Goal: Task Accomplishment & Management: Manage account settings

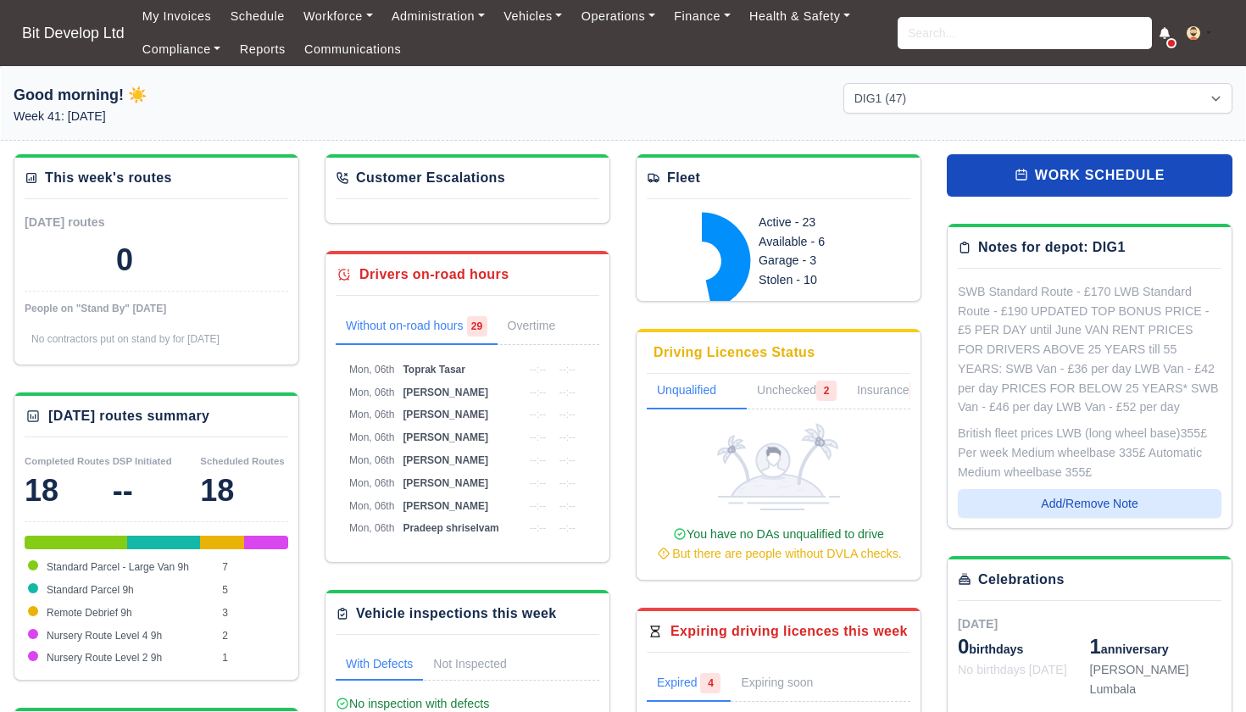
select select "2"
click at [953, 33] on input "search" at bounding box center [1025, 33] width 254 height 32
type input "zing"
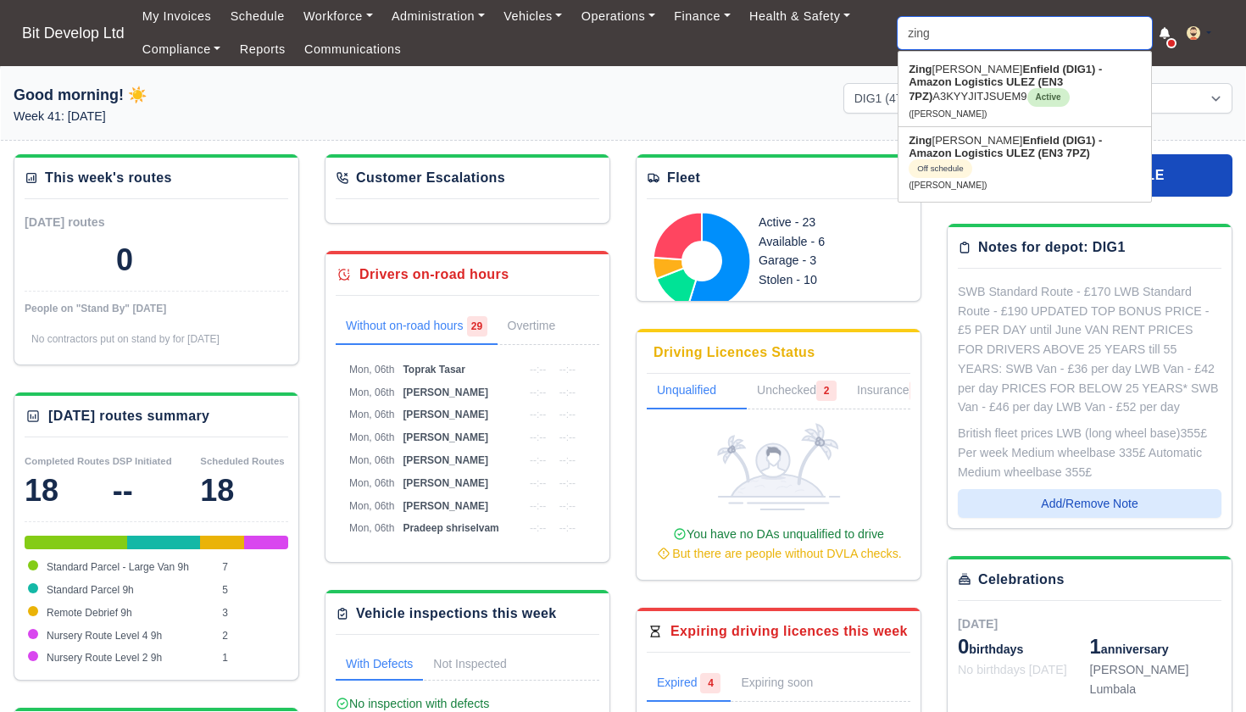
type input "zing Pedro"
click at [991, 89] on strong "Enfield (DIG1) - Amazon Logistics ULEZ (EN3 7PZ)" at bounding box center [1005, 83] width 193 height 40
type input "Zing [PERSON_NAME]"
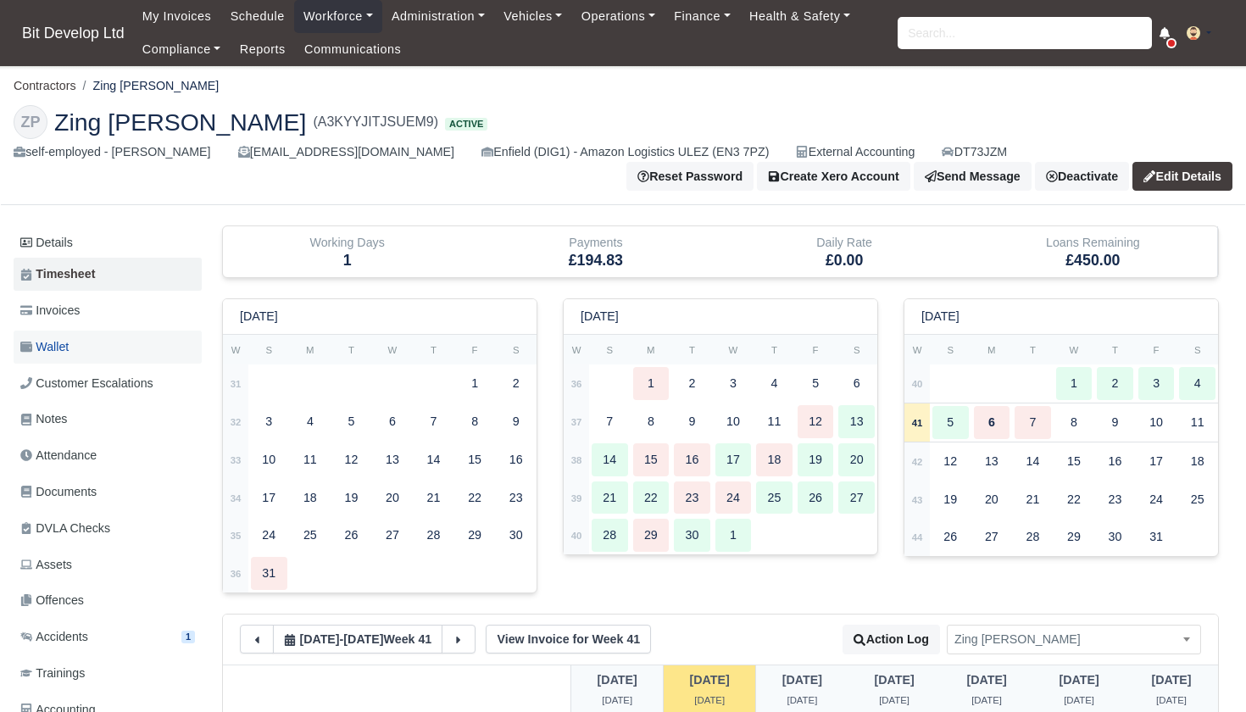
click at [91, 343] on link "Wallet" at bounding box center [108, 347] width 188 height 33
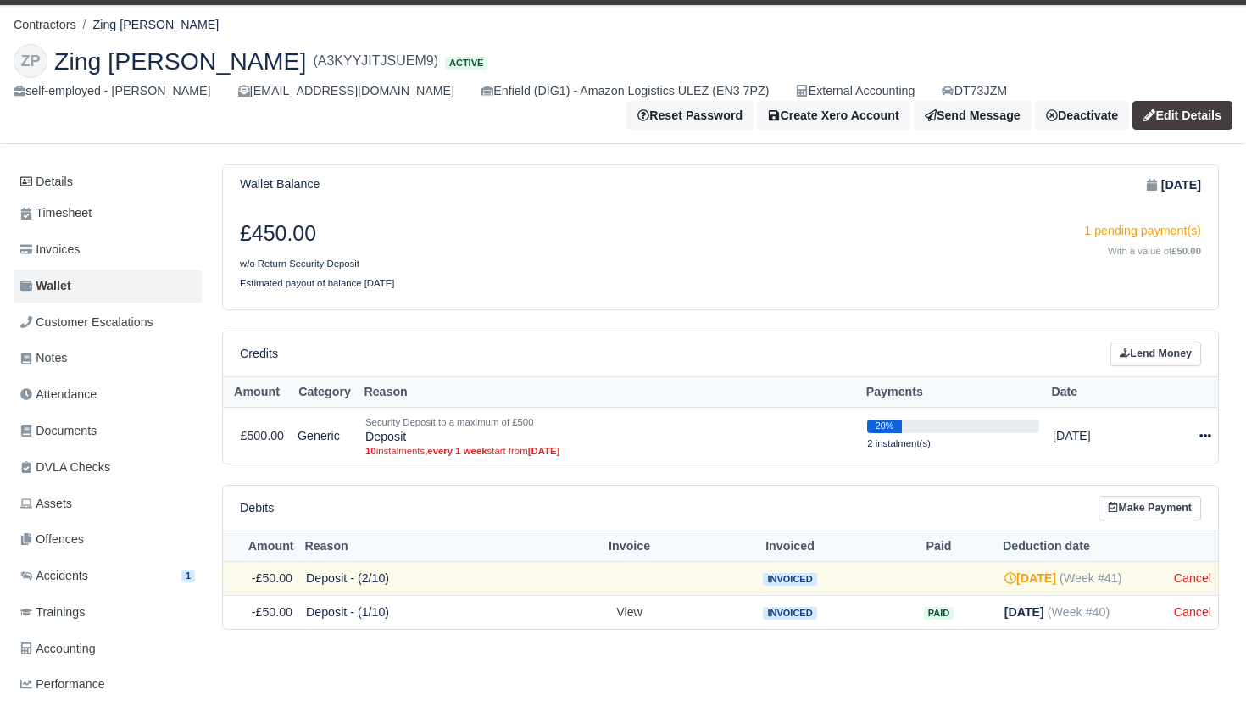
scroll to position [57, 0]
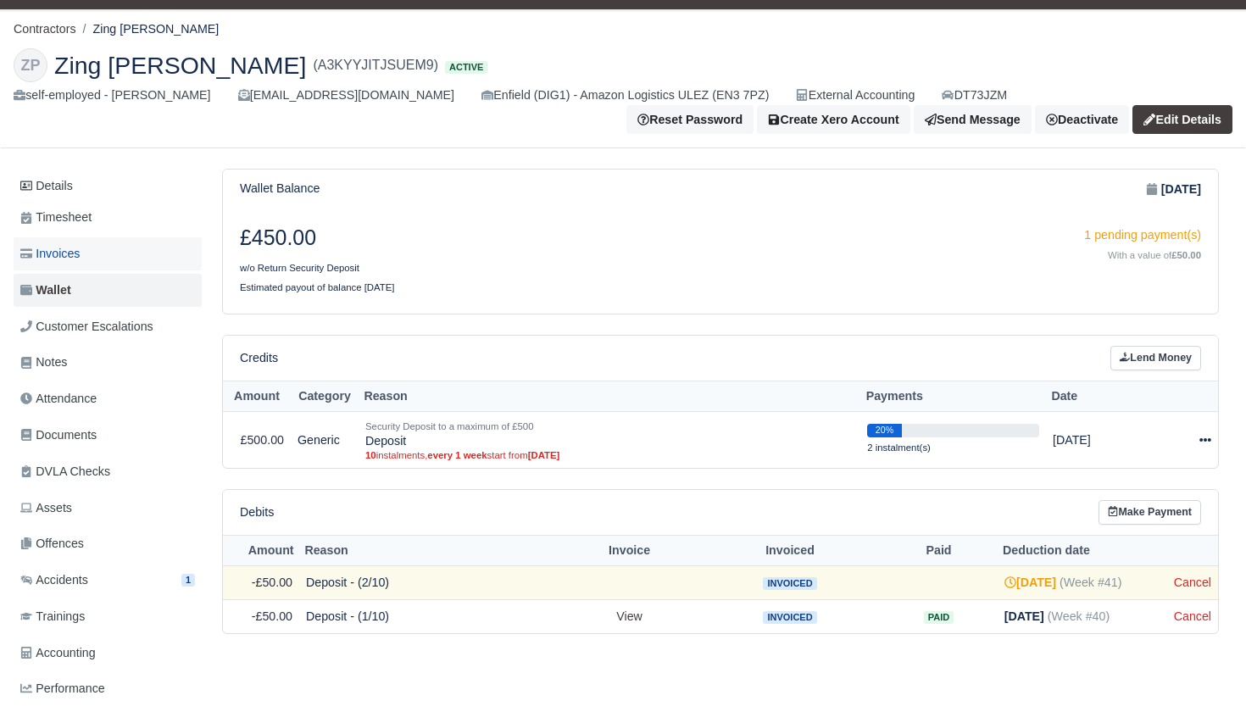
click at [70, 252] on span "Invoices" at bounding box center [49, 253] width 59 height 19
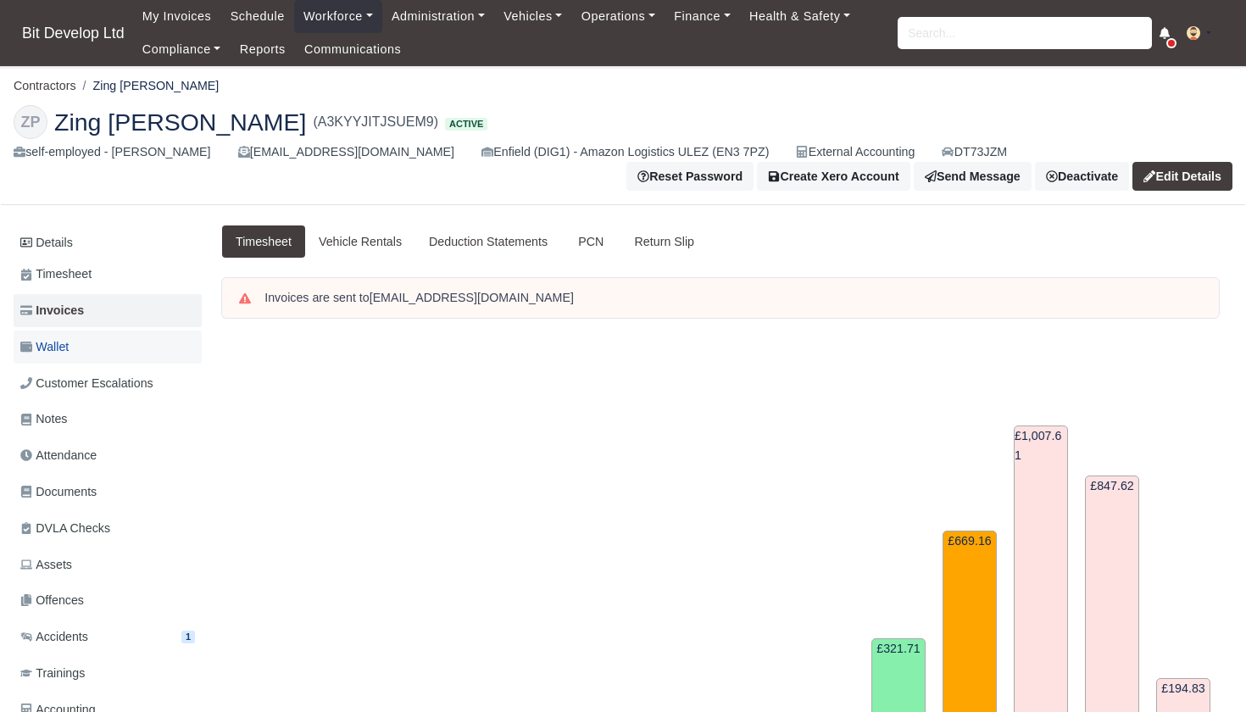
click at [63, 348] on span "Wallet" at bounding box center [44, 346] width 48 height 19
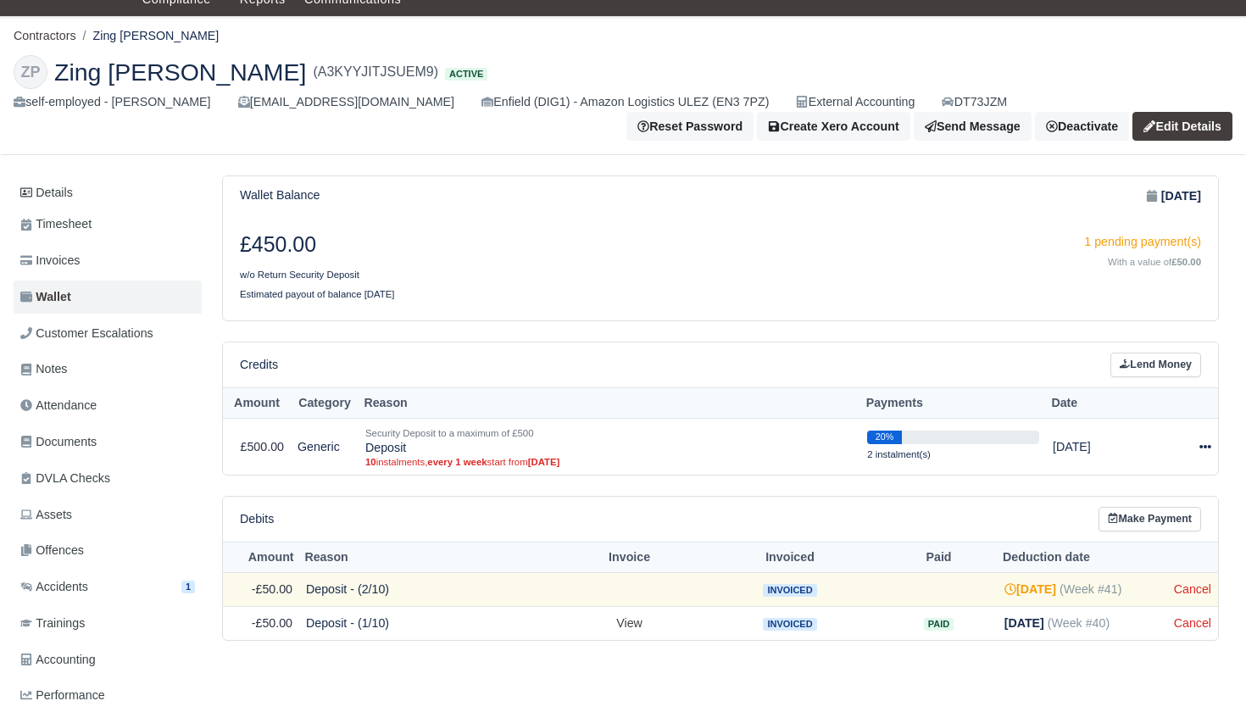
scroll to position [49, 0]
click at [1165, 361] on link "Lend Money" at bounding box center [1155, 365] width 91 height 25
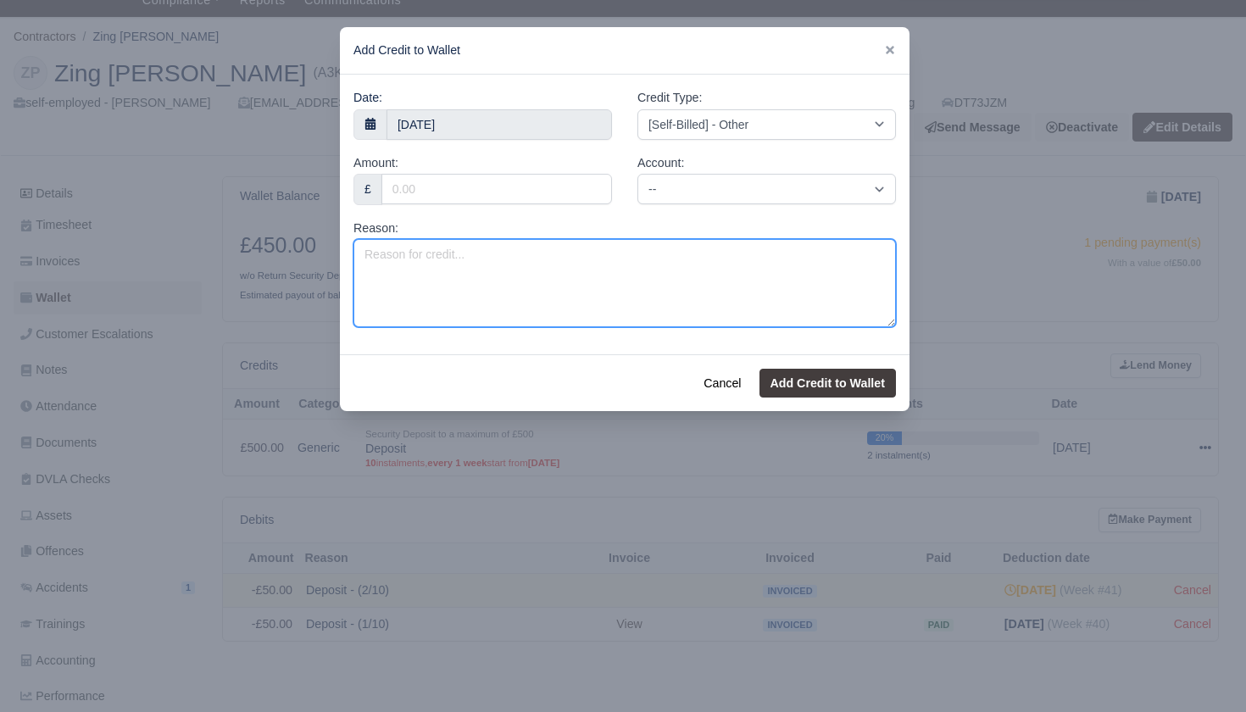
click at [456, 277] on textarea "Reason:" at bounding box center [624, 283] width 542 height 88
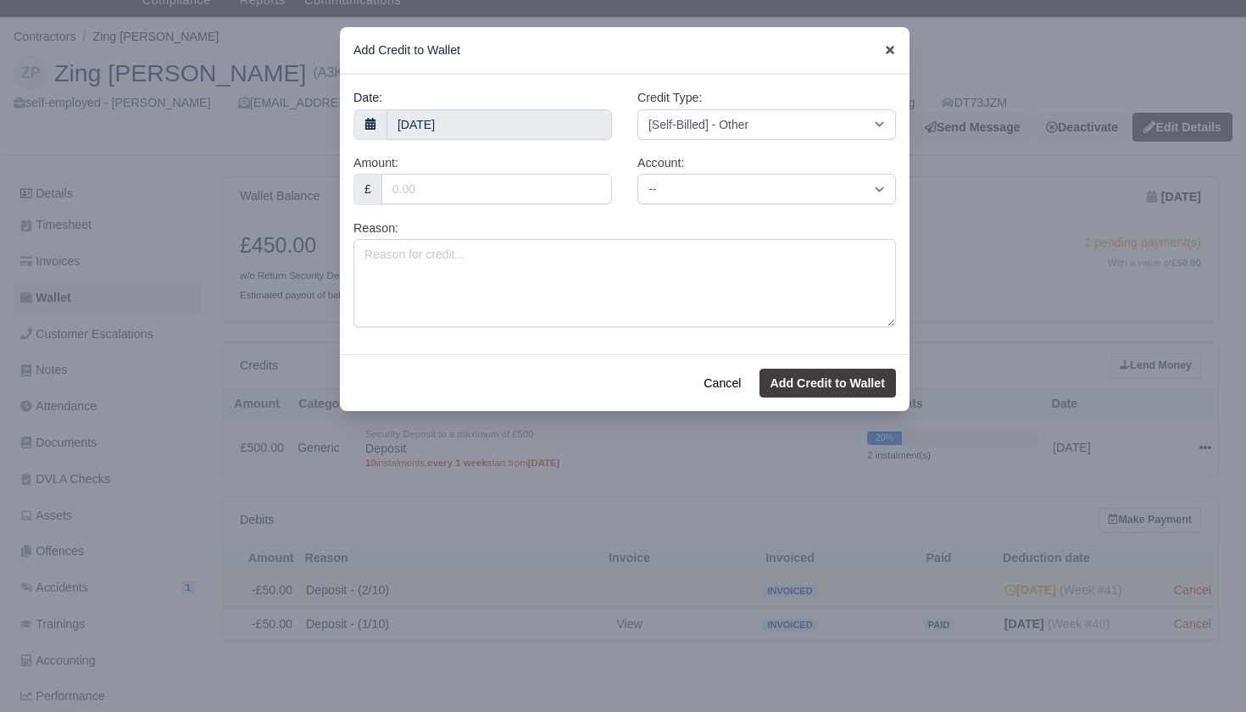
click at [894, 47] on icon at bounding box center [890, 50] width 12 height 12
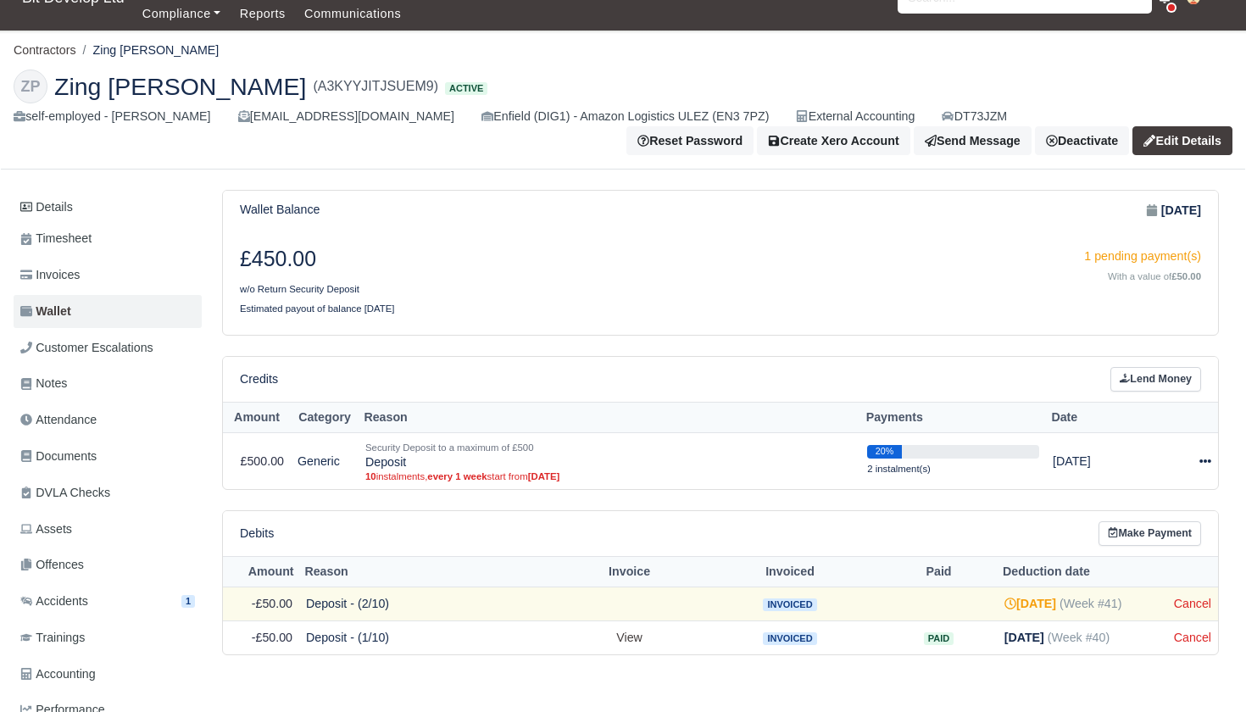
scroll to position [35, 0]
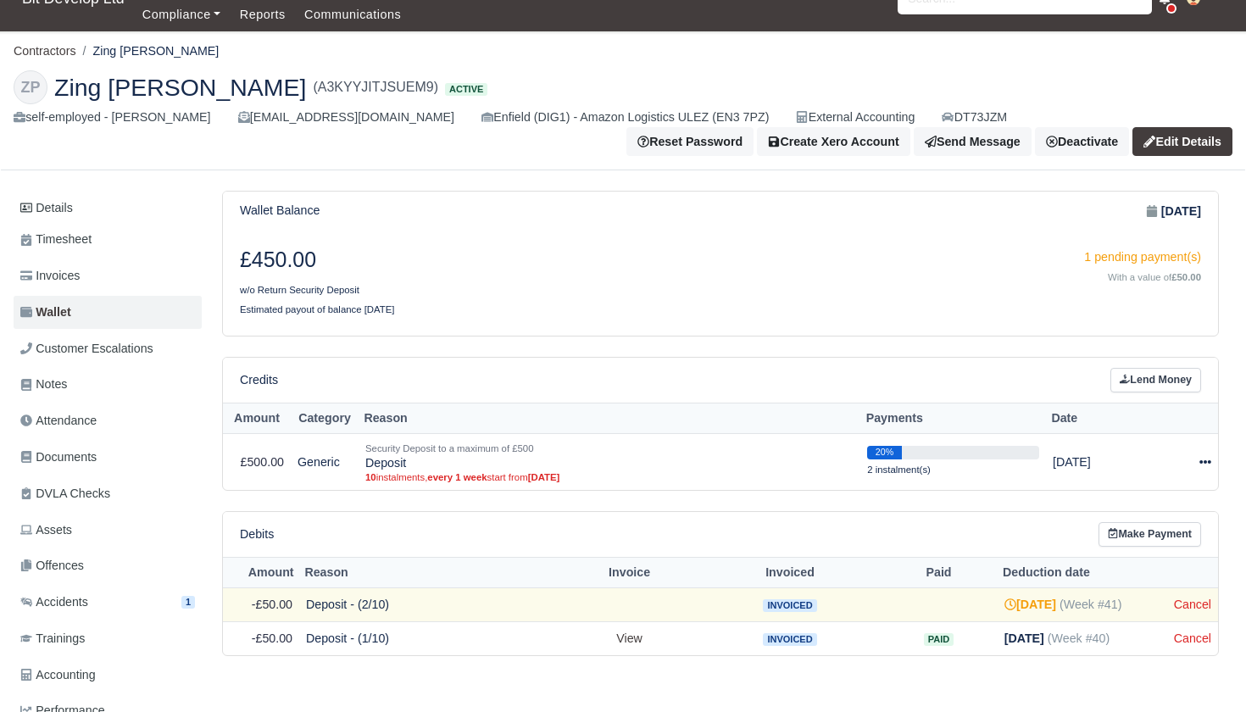
click at [1143, 376] on link "Lend Money" at bounding box center [1155, 380] width 91 height 25
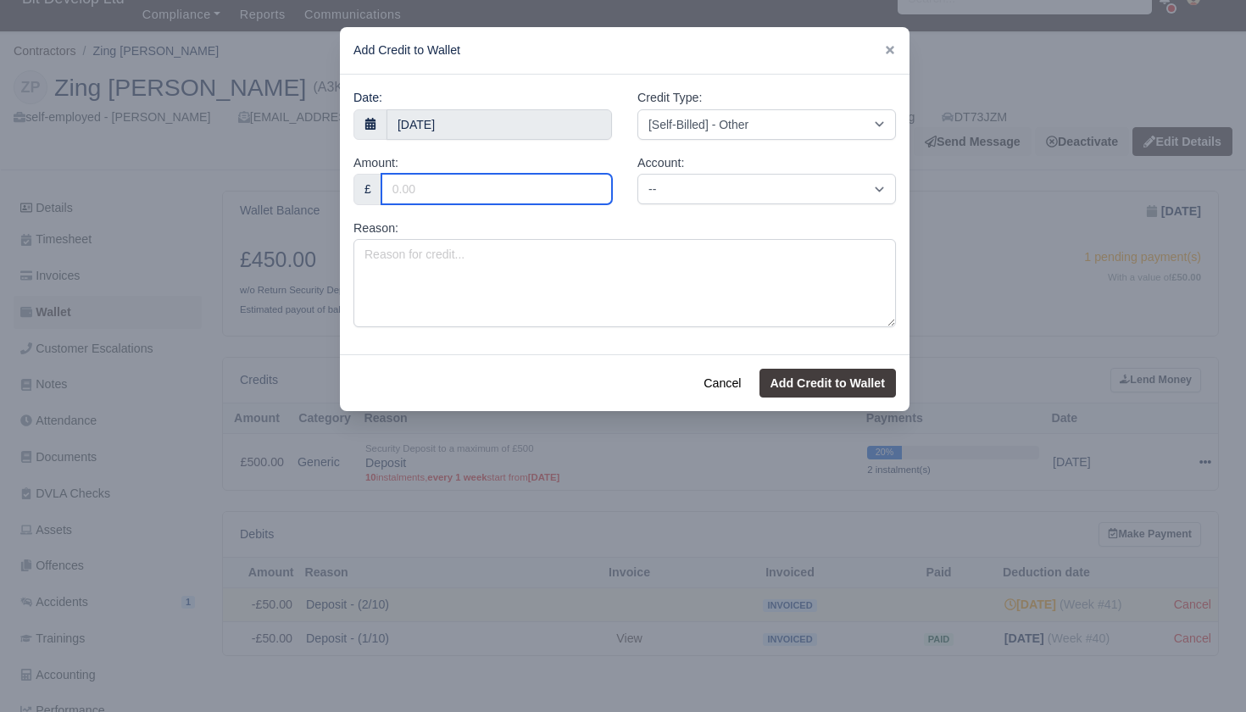
click at [472, 192] on input "Amount:" at bounding box center [496, 189] width 231 height 31
type input "893"
type input "893."
type input "893.62"
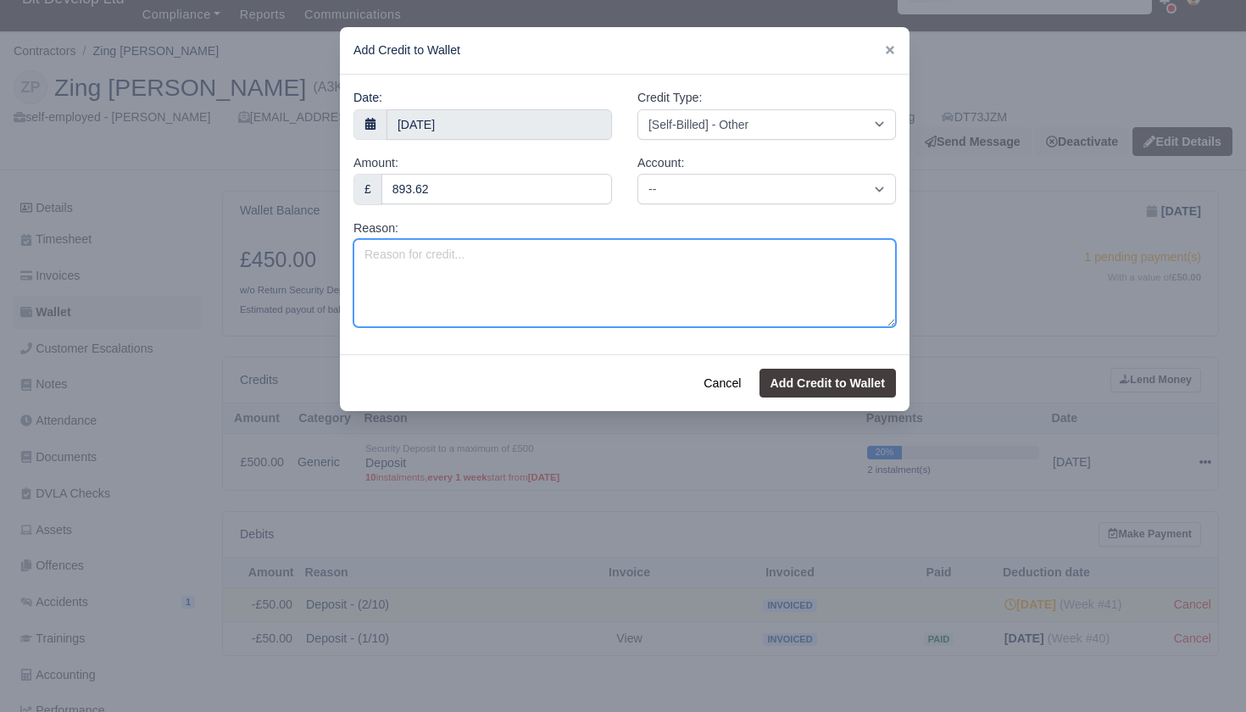
click at [604, 307] on textarea "Reason:" at bounding box center [624, 283] width 542 height 88
paste textarea "EU202593568"
type textarea "EU202593568 - Property Damage 20/09/2025"
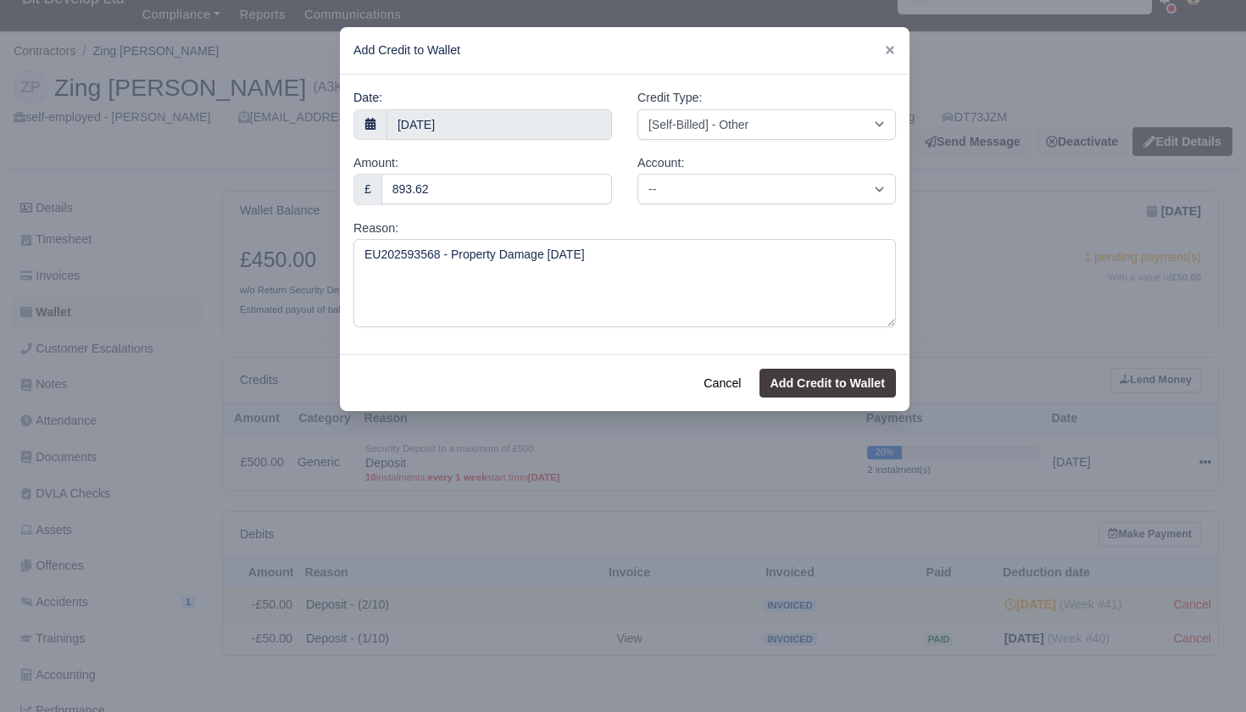
click at [824, 377] on button "Add Credit to Wallet" at bounding box center [827, 383] width 136 height 29
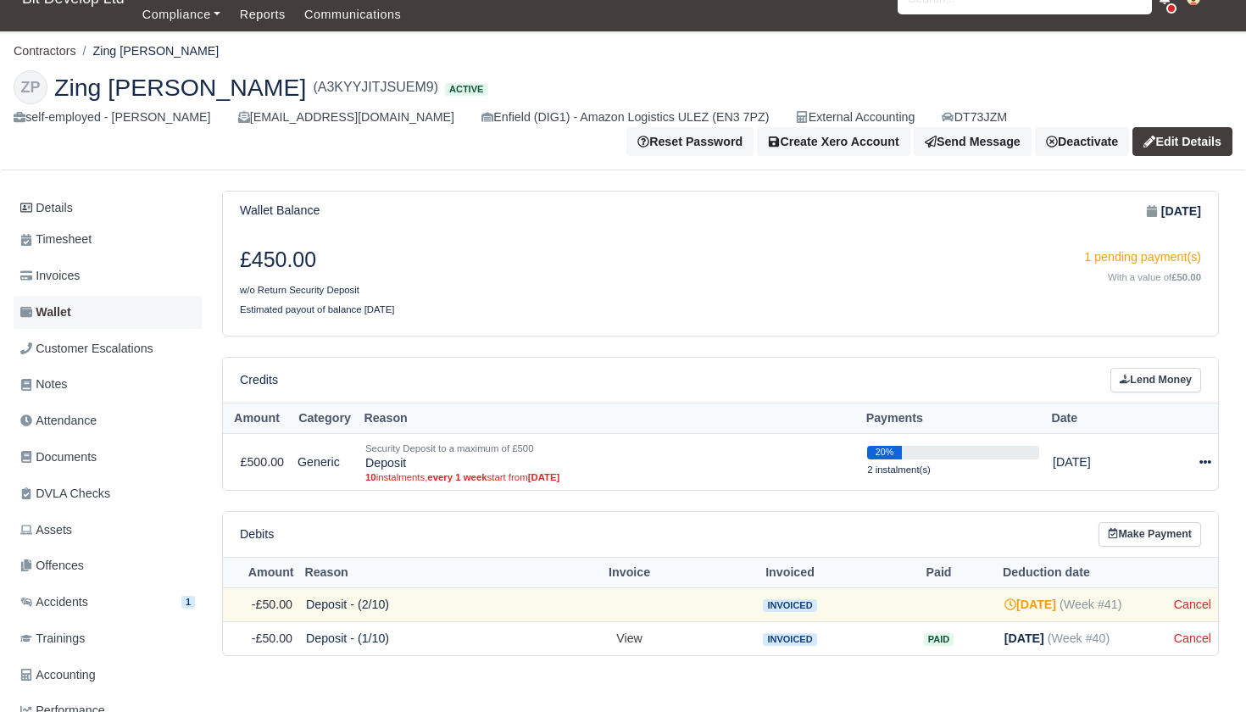
click at [86, 313] on link "Wallet" at bounding box center [108, 312] width 188 height 33
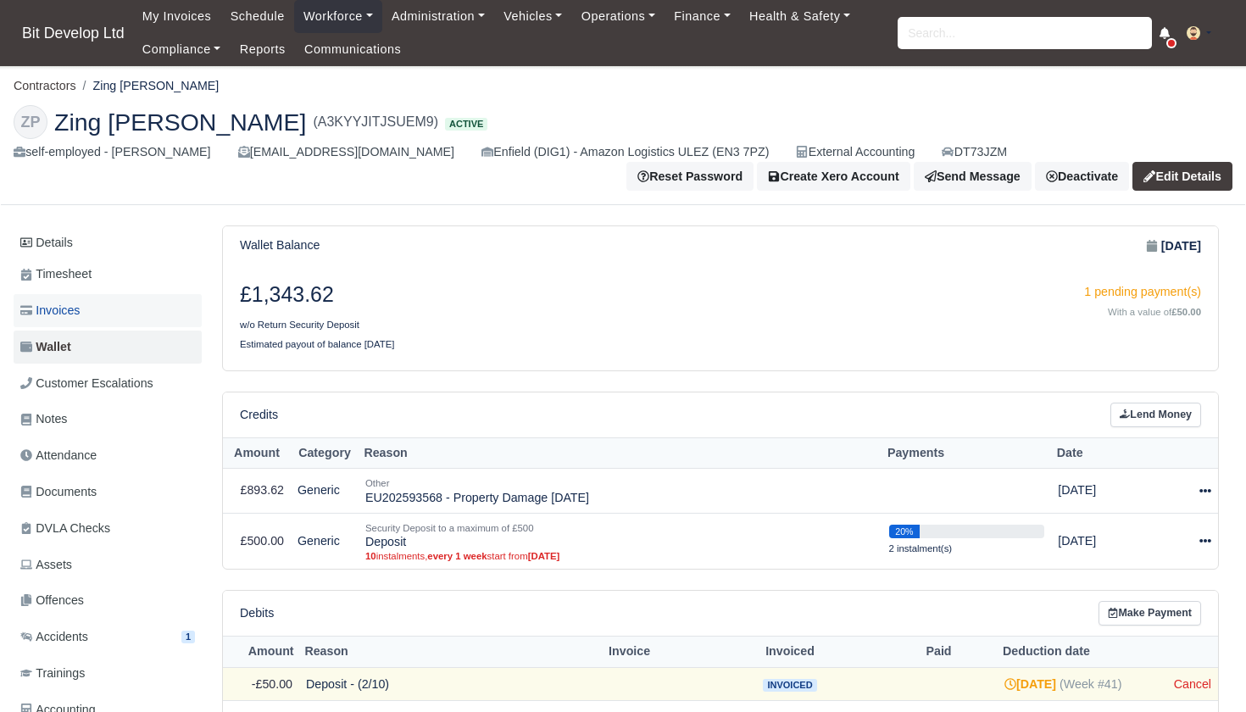
click at [69, 305] on span "Invoices" at bounding box center [49, 310] width 59 height 19
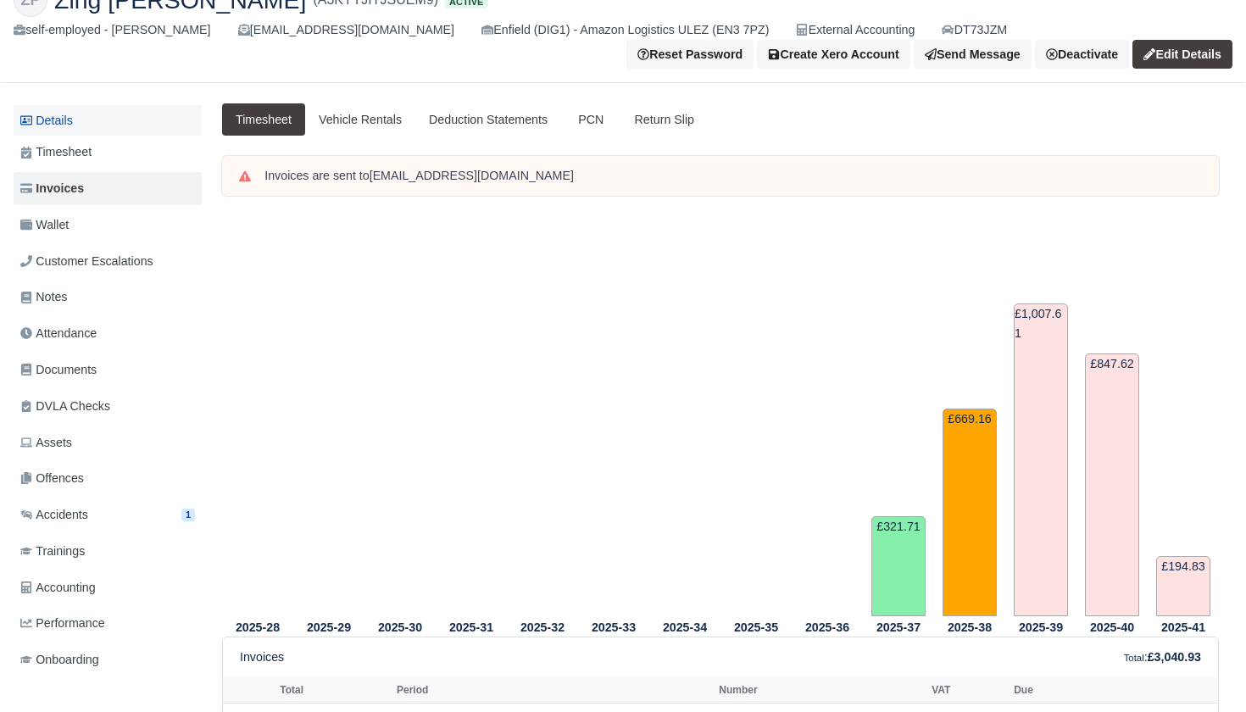
scroll to position [19, 0]
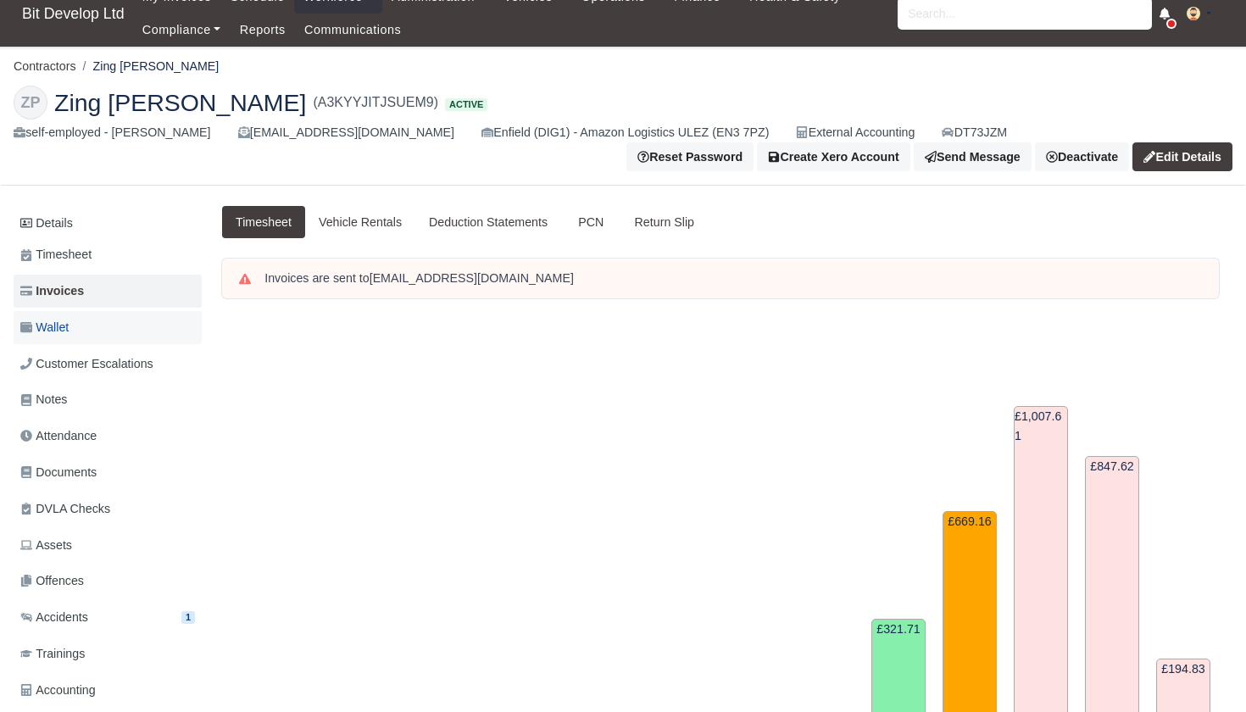
click at [64, 325] on span "Wallet" at bounding box center [44, 327] width 48 height 19
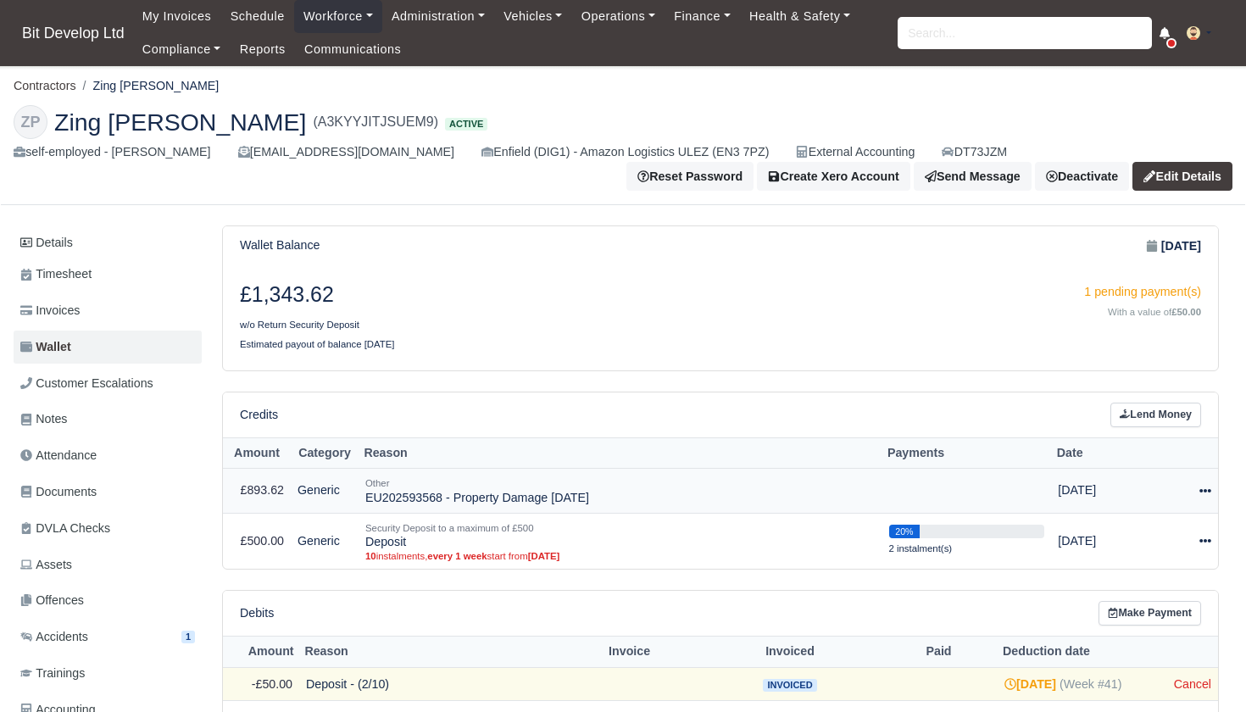
click at [1195, 485] on div at bounding box center [1189, 490] width 43 height 19
click at [1144, 534] on button "Make Payment" at bounding box center [1128, 541] width 151 height 26
select select "9077"
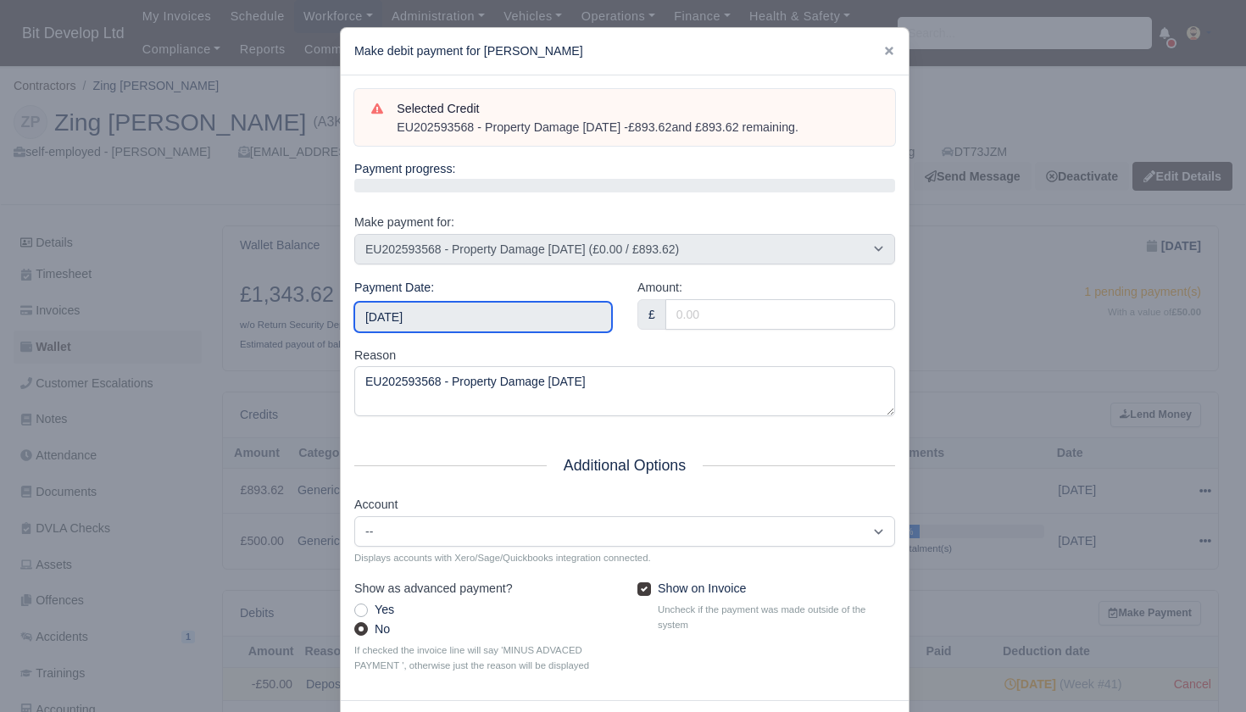
click at [520, 311] on input "2025-10-11" at bounding box center [483, 317] width 258 height 31
click at [884, 47] on icon at bounding box center [889, 51] width 12 height 12
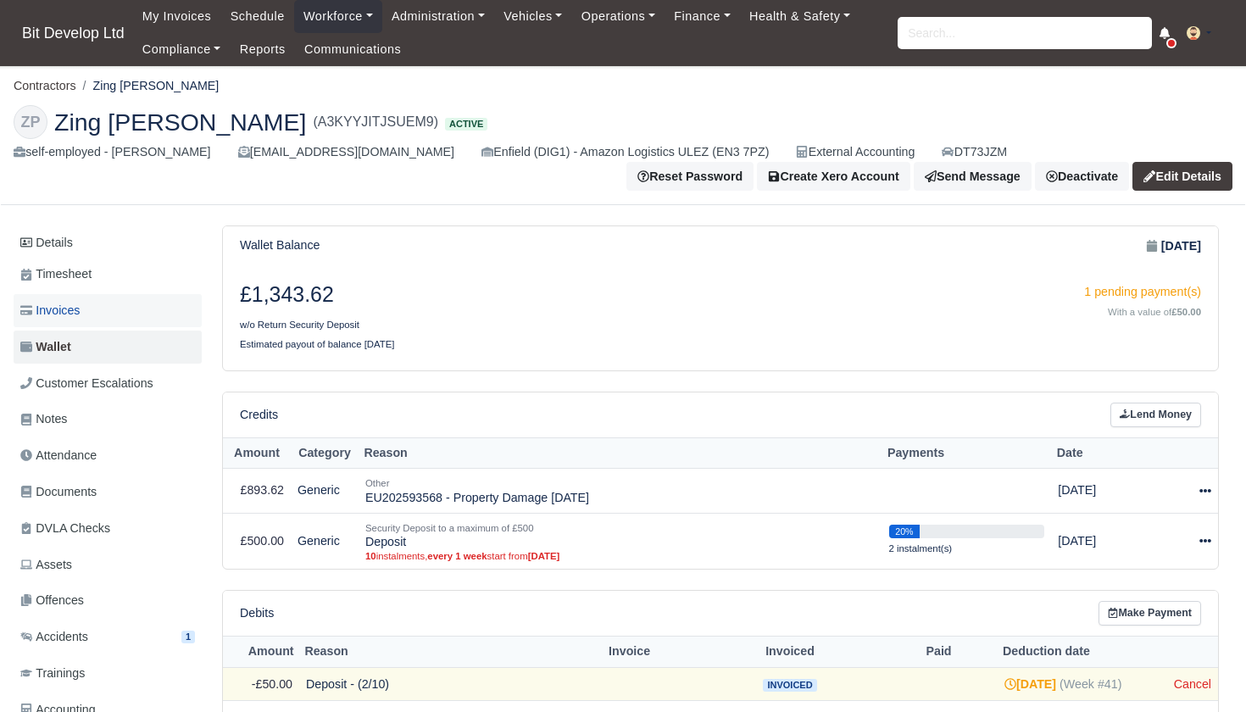
click at [59, 309] on span "Invoices" at bounding box center [49, 310] width 59 height 19
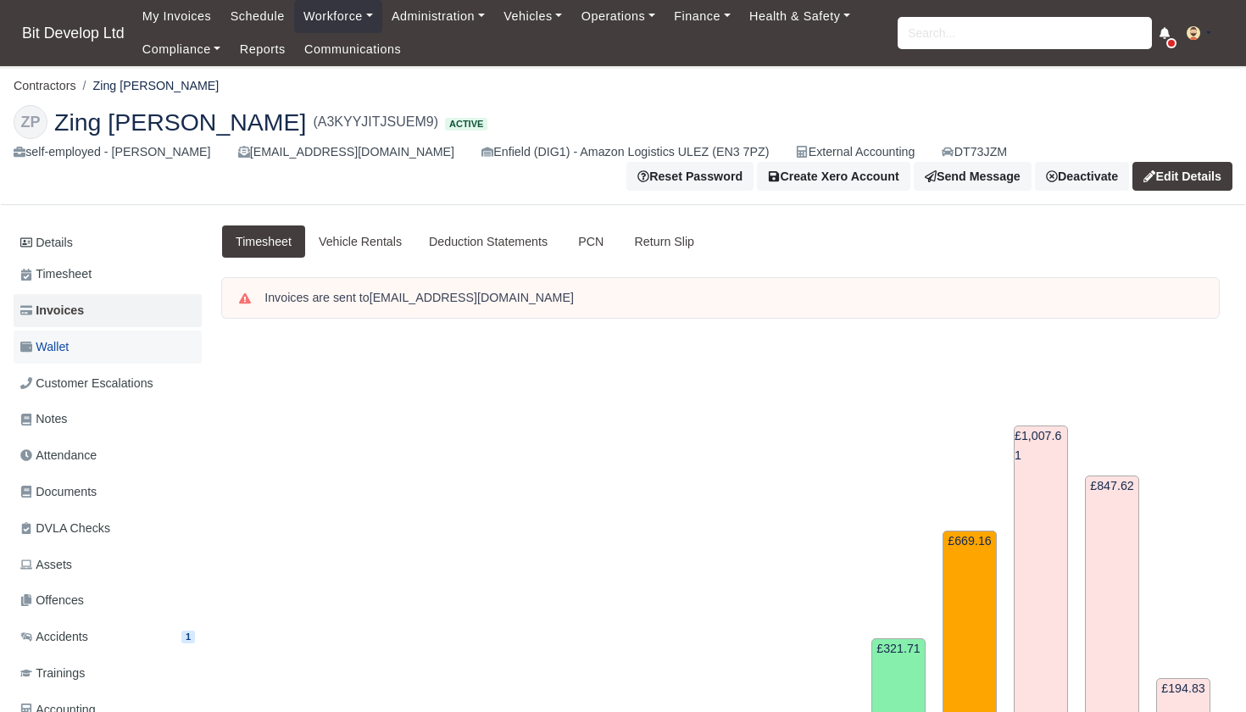
click at [69, 342] on span "Wallet" at bounding box center [44, 346] width 48 height 19
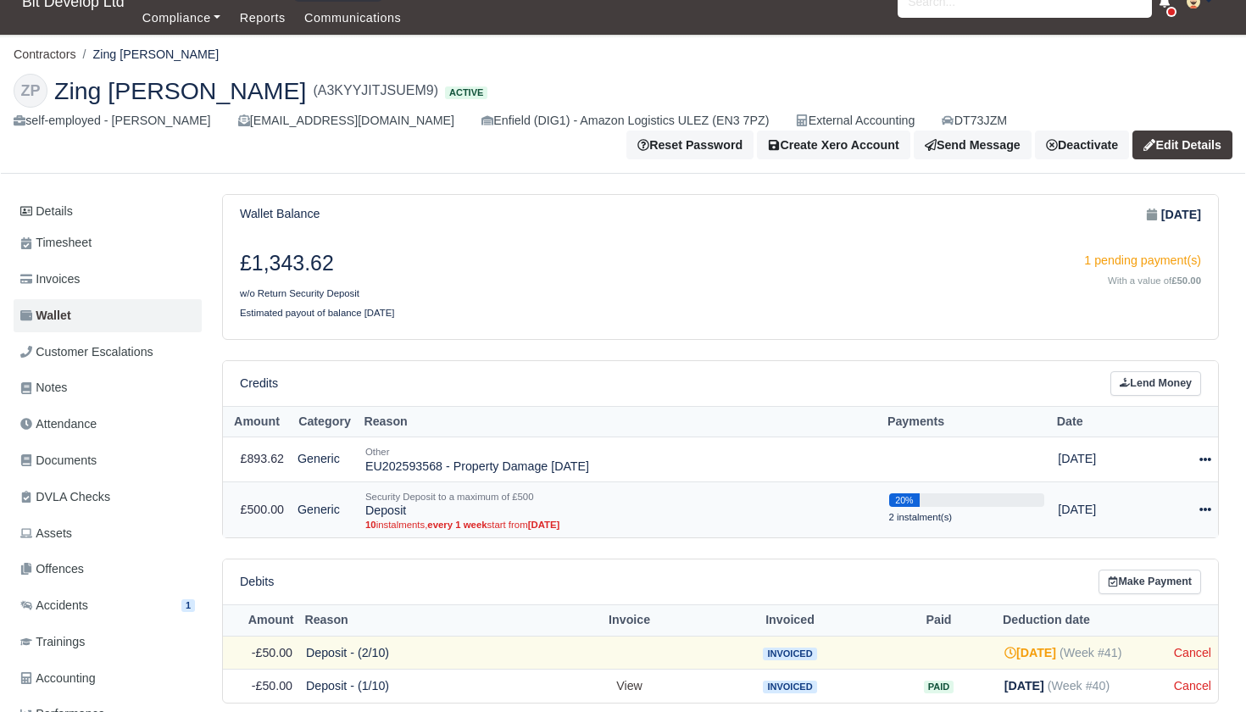
scroll to position [36, 0]
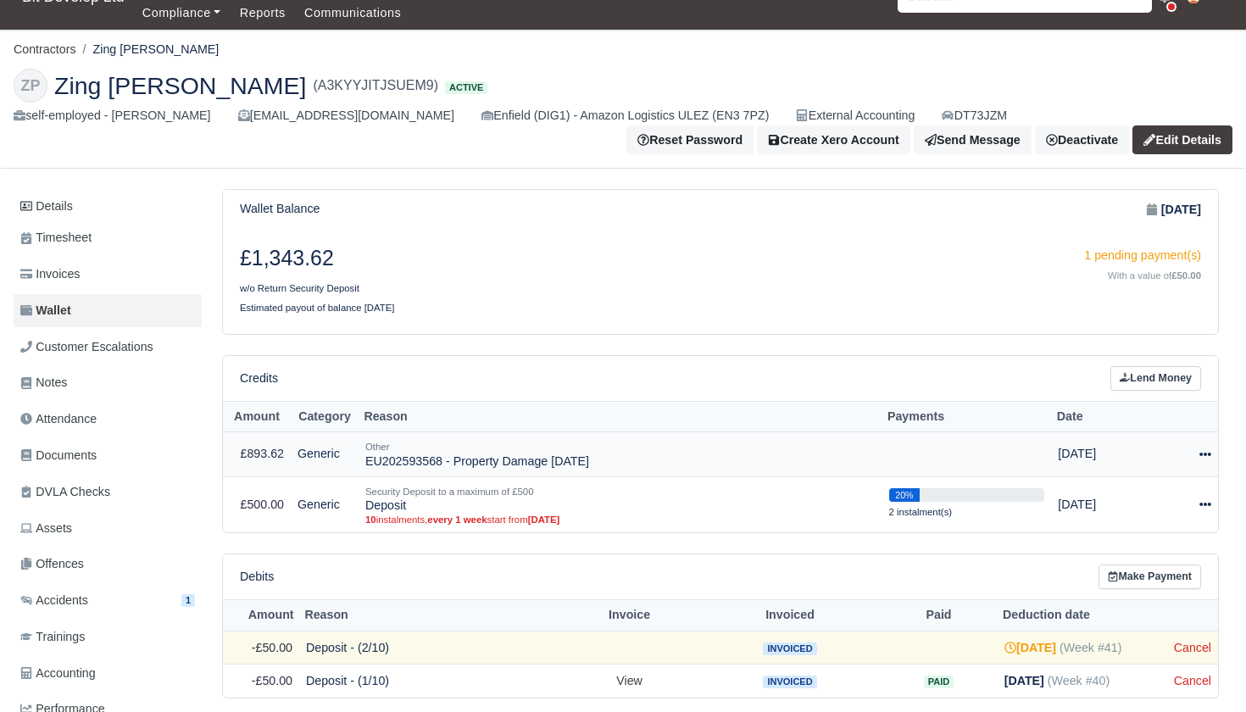
click at [1208, 448] on icon at bounding box center [1205, 454] width 12 height 12
click at [1127, 497] on button "Make Payment" at bounding box center [1128, 505] width 151 height 26
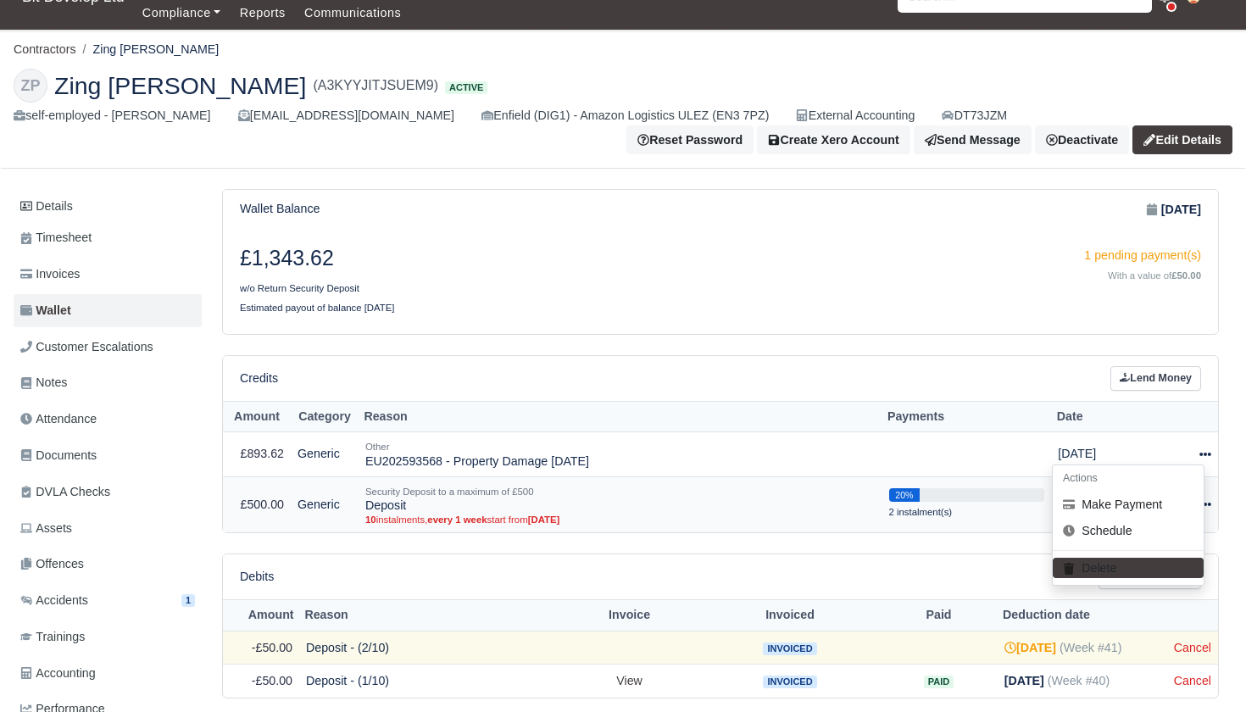
select select "9077"
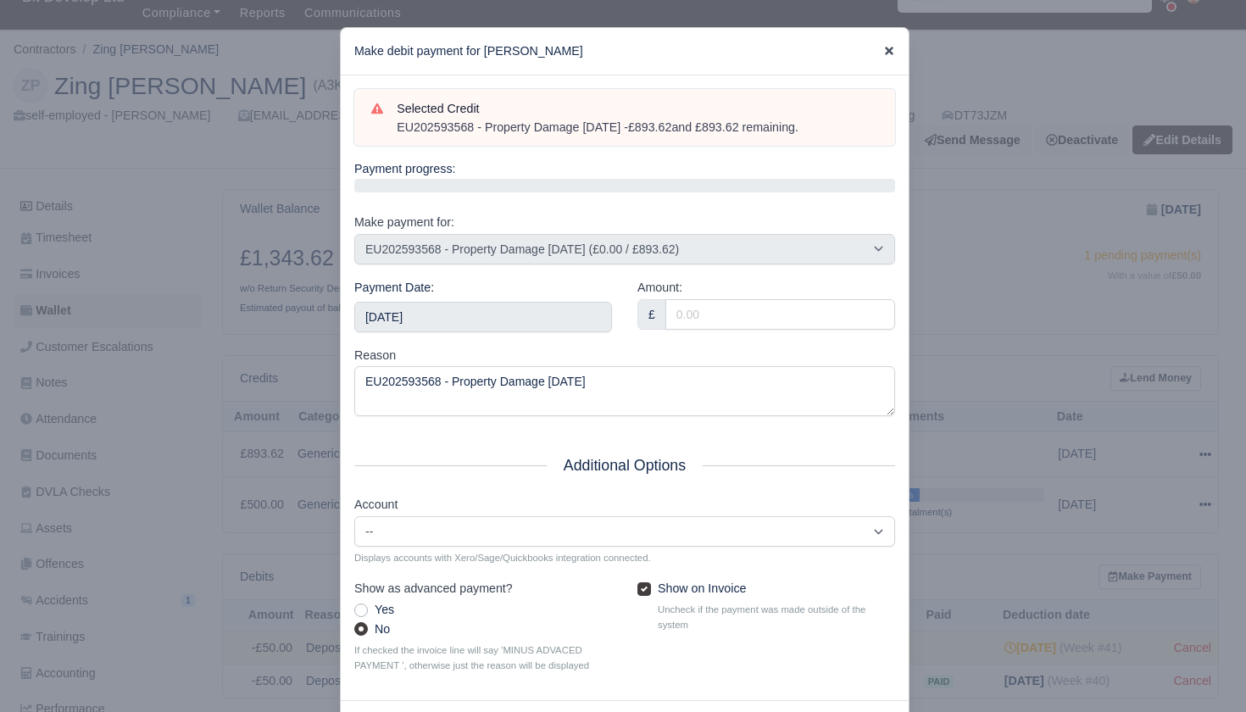
click at [892, 50] on icon at bounding box center [889, 51] width 12 height 12
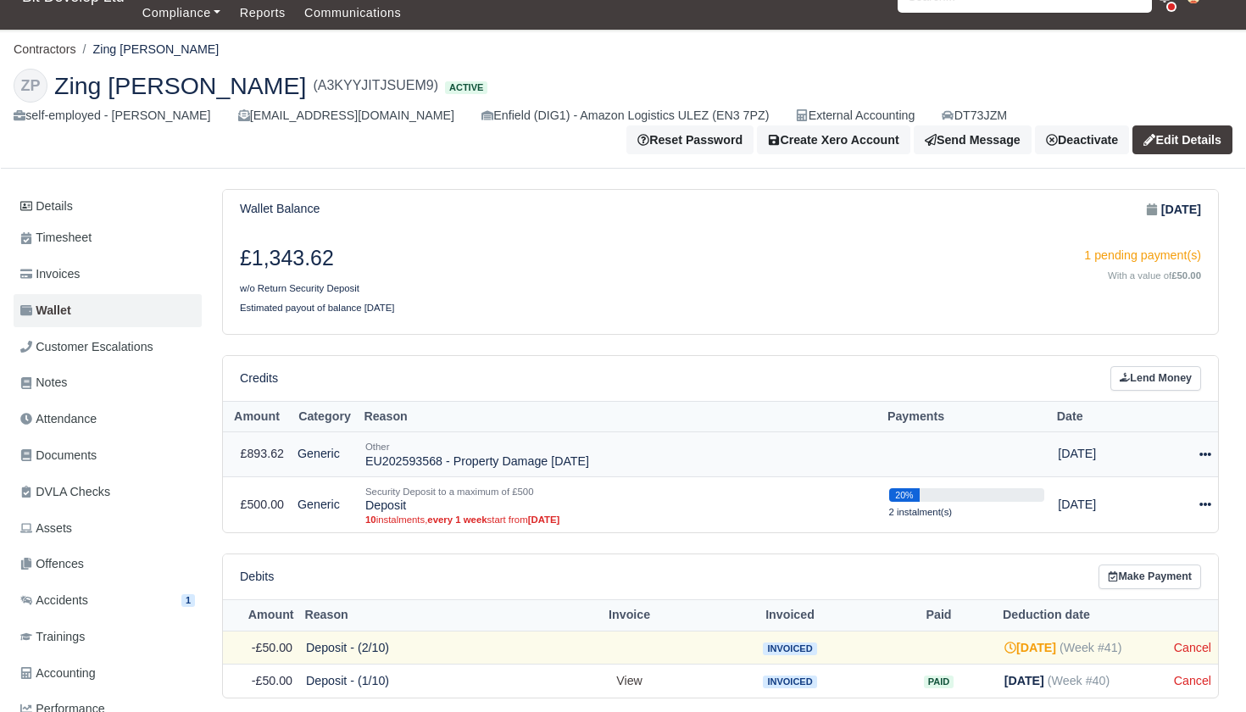
click at [1203, 448] on icon at bounding box center [1205, 454] width 12 height 12
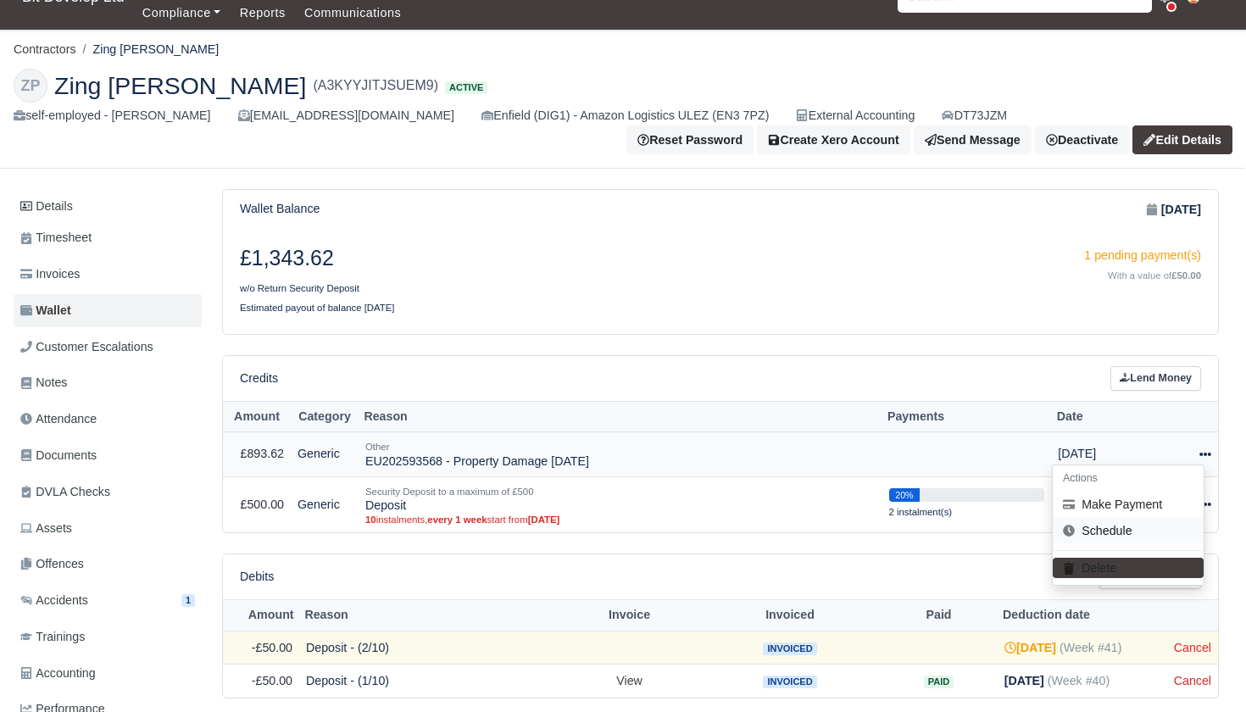
click at [1121, 526] on link "Schedule" at bounding box center [1128, 531] width 151 height 26
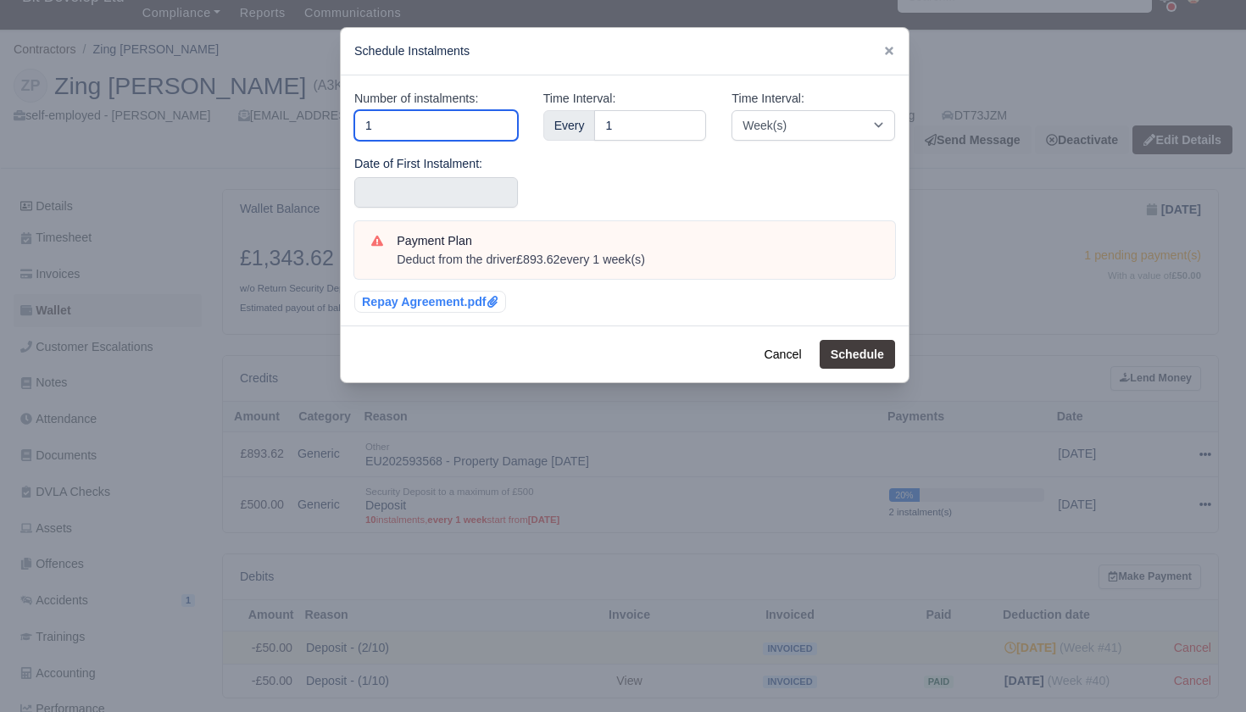
click at [469, 119] on input "1" at bounding box center [436, 125] width 164 height 31
type input "10"
click at [743, 184] on div "Time Interval: Week(s) Month(s)" at bounding box center [813, 155] width 189 height 132
click at [422, 126] on input "10" at bounding box center [436, 125] width 164 height 31
type input "1"
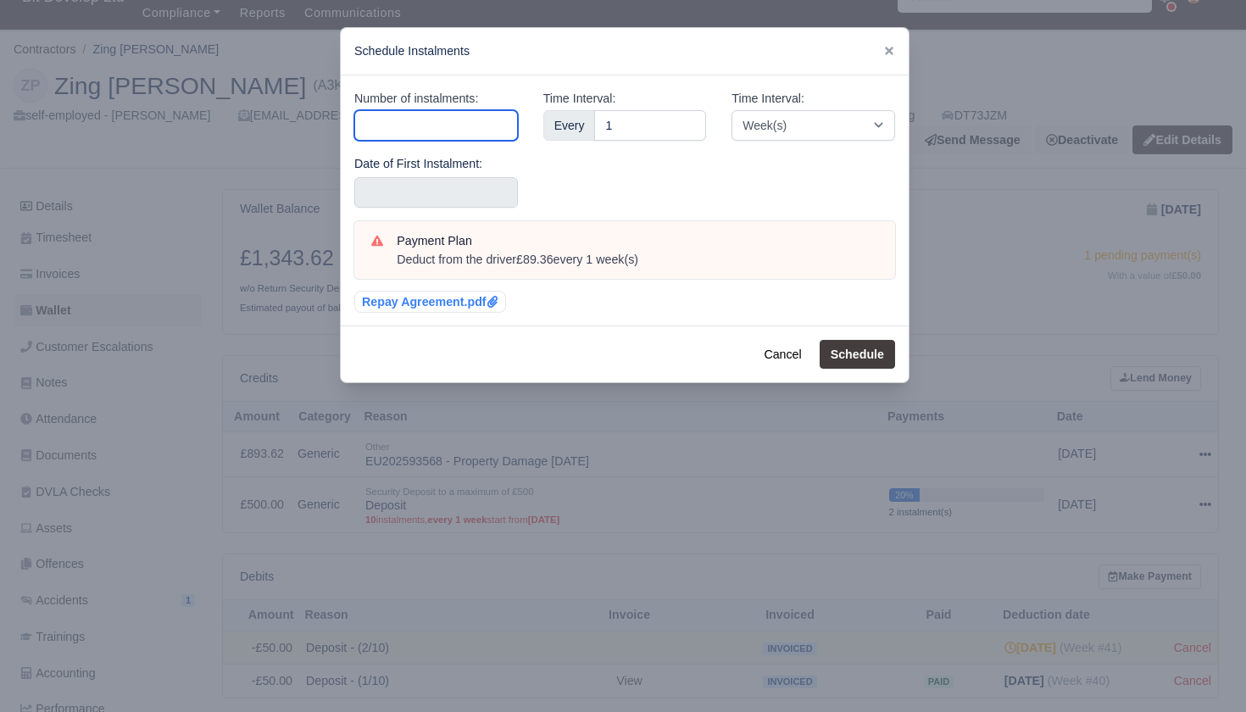
type input "8"
click at [643, 178] on div "Time Interval: Every 1" at bounding box center [625, 155] width 189 height 132
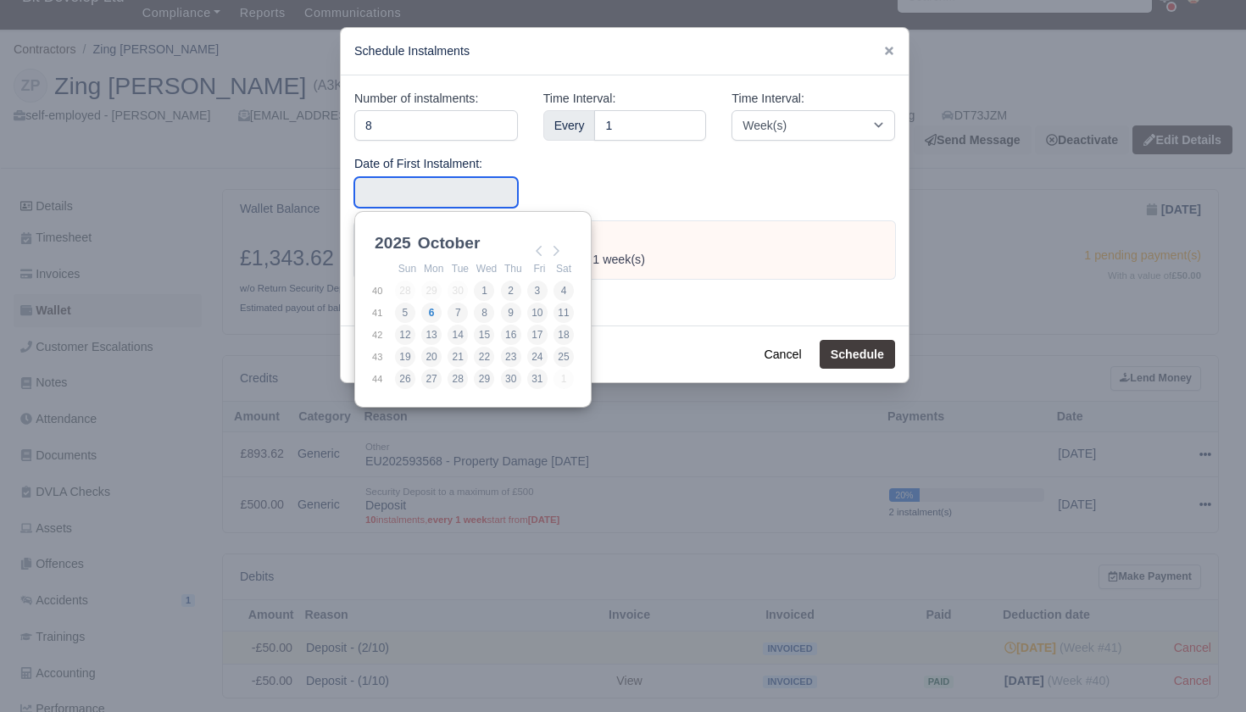
click at [491, 196] on input "Use the arrow keys to pick a date" at bounding box center [436, 192] width 164 height 31
type input "2025-09-21"
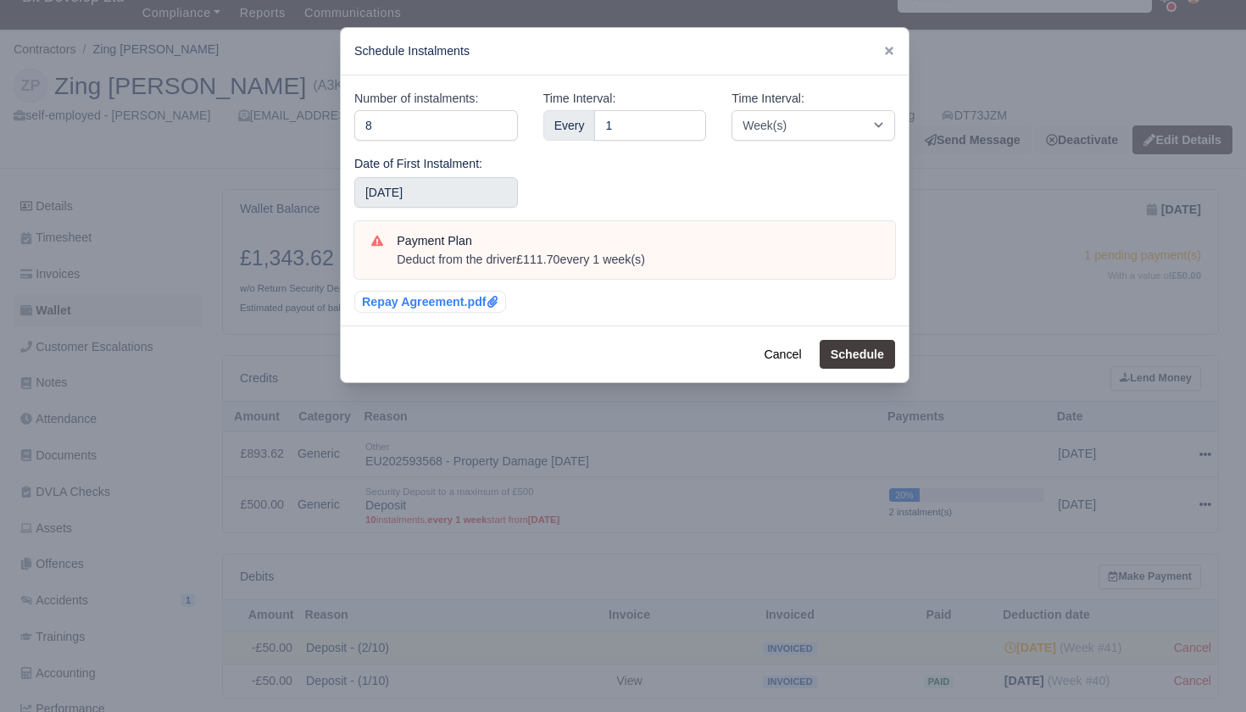
click at [865, 344] on button "Schedule" at bounding box center [857, 354] width 75 height 29
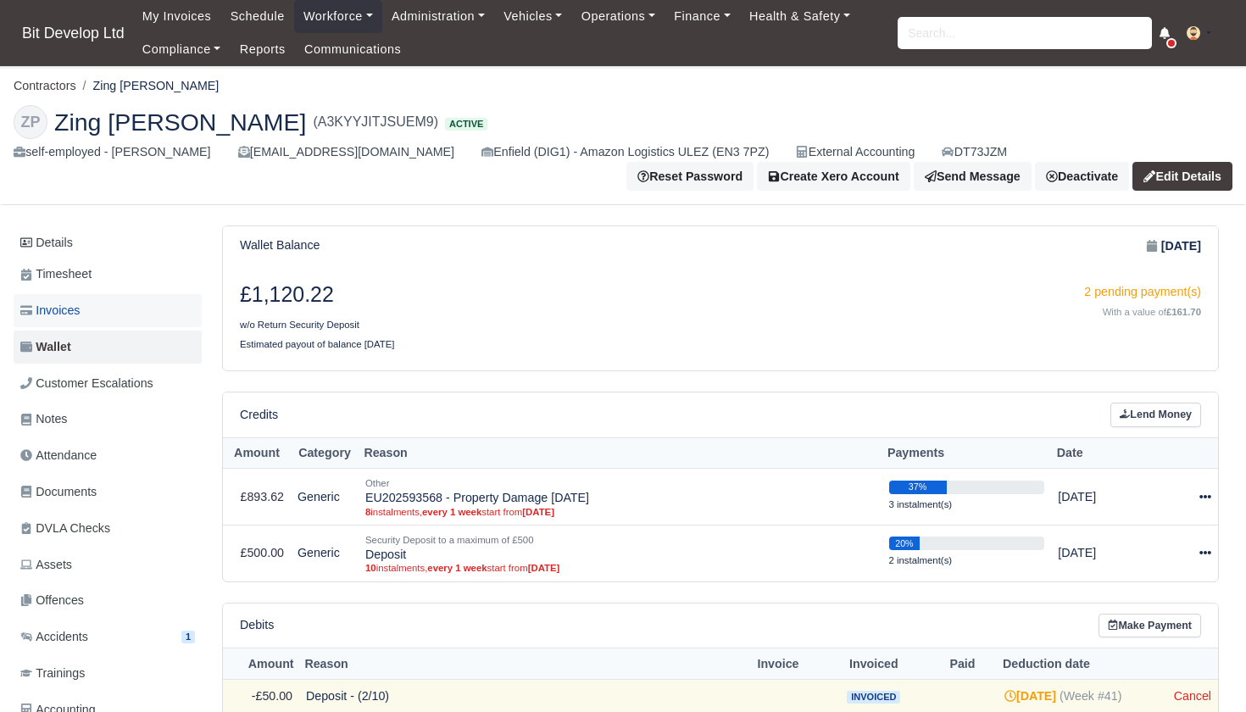
click at [71, 301] on span "Invoices" at bounding box center [49, 310] width 59 height 19
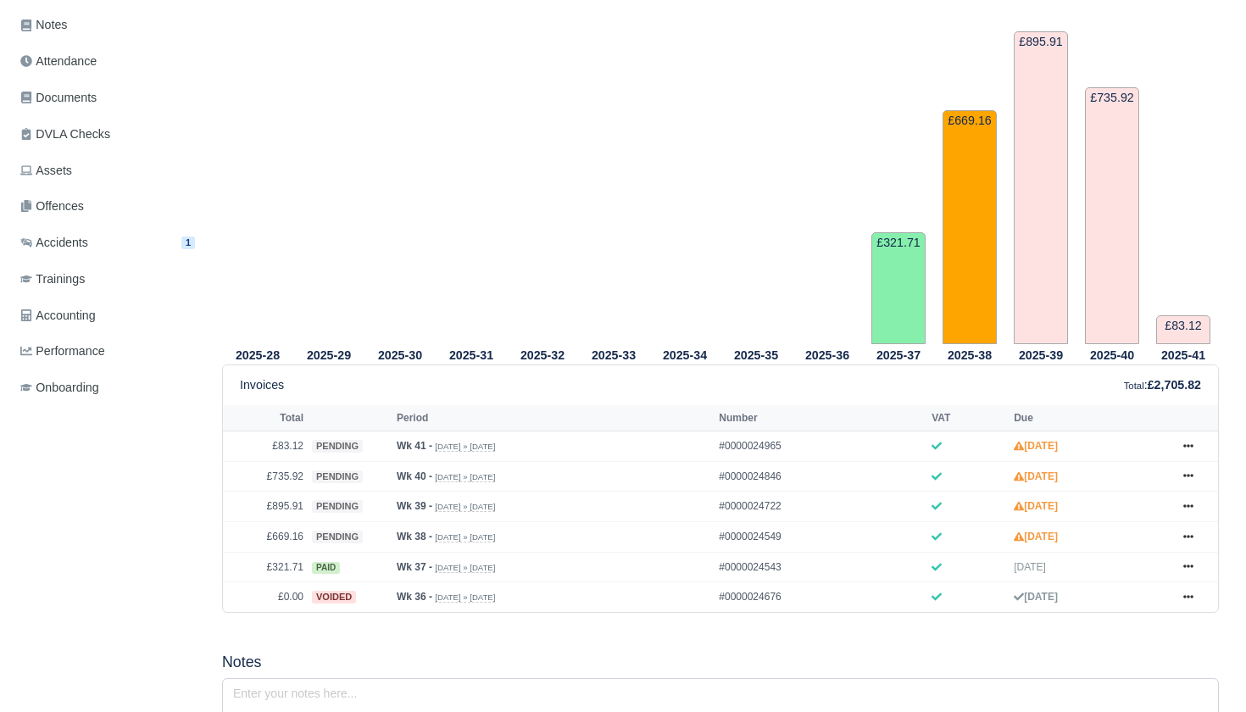
scroll to position [449, 0]
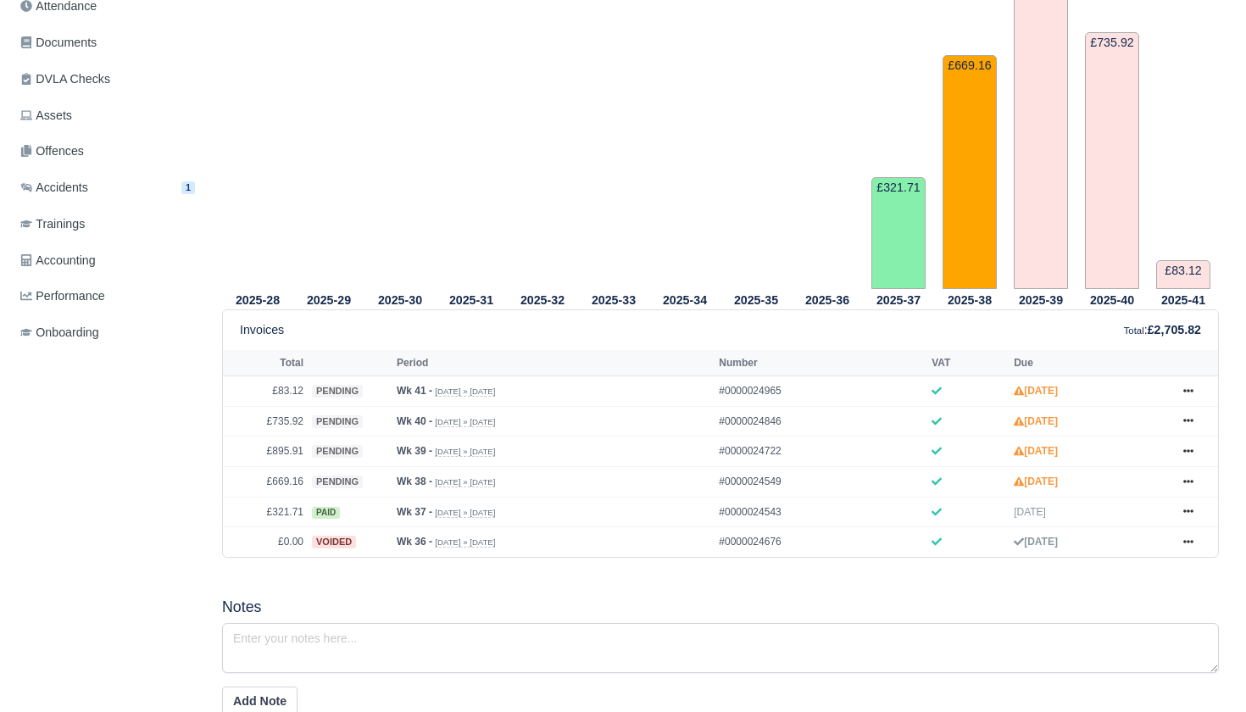
click at [492, 81] on tr "2025-31" at bounding box center [471, 85] width 71 height 407
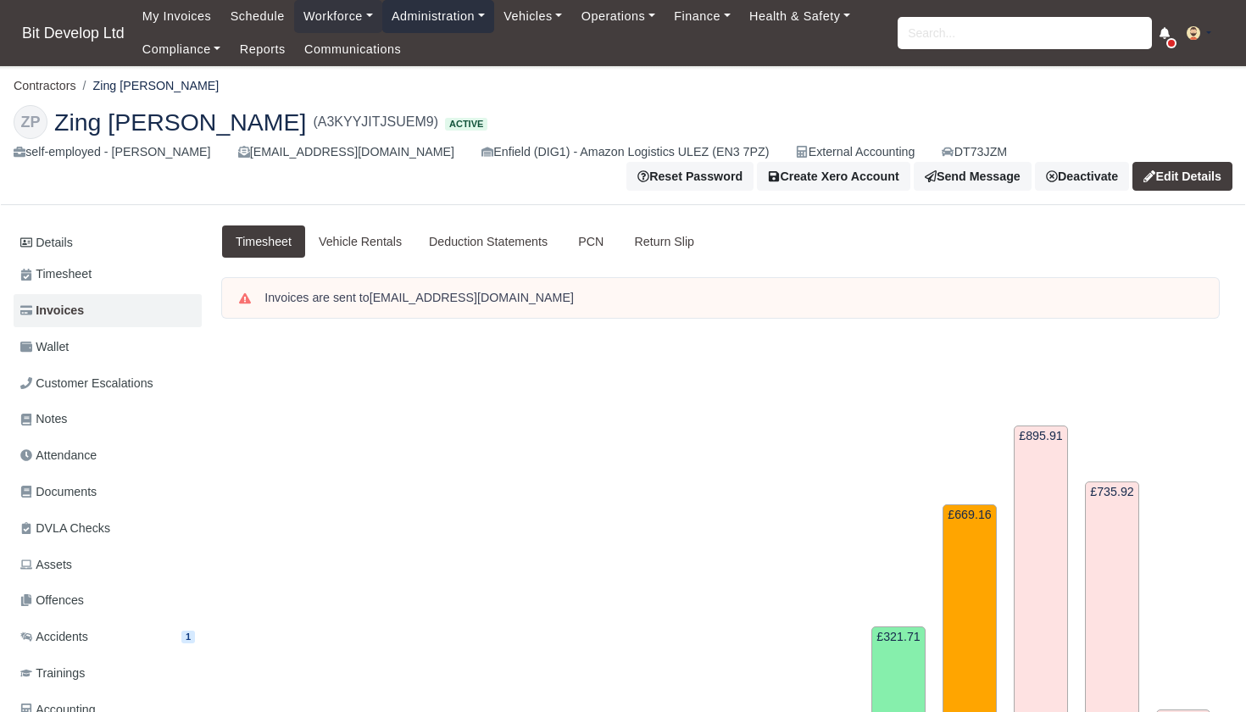
scroll to position [0, 0]
